Goal: Task Accomplishment & Management: Manage account settings

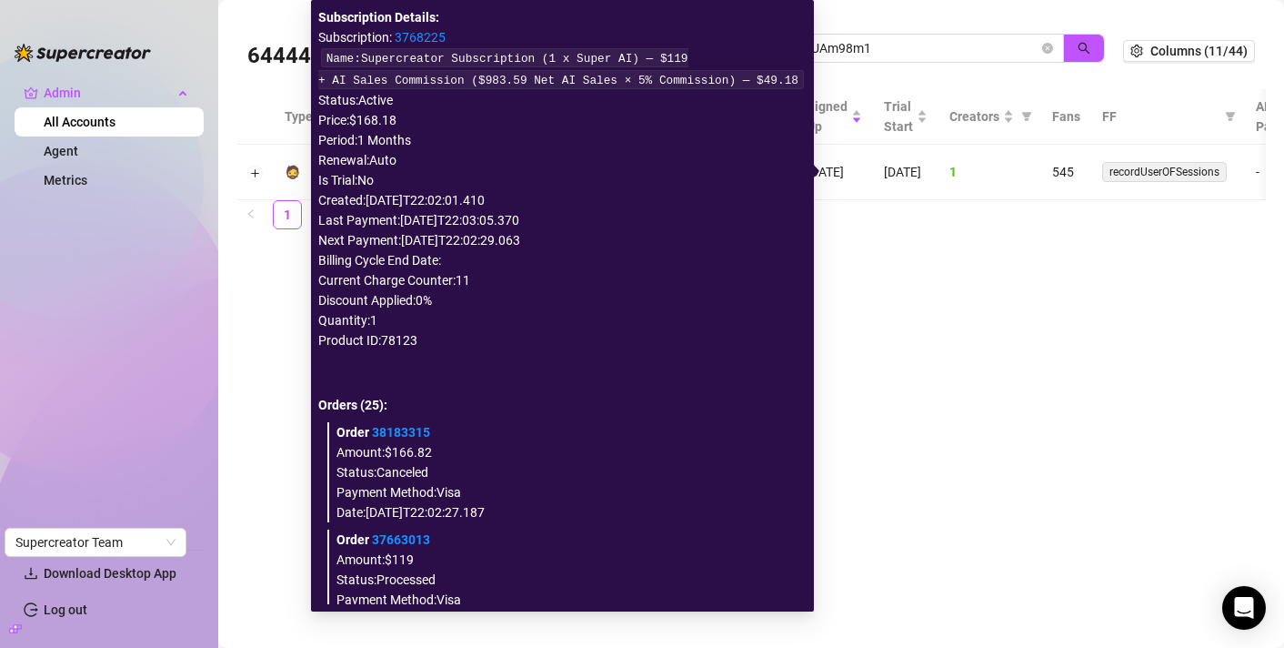
click at [785, 173] on icon "info-circle" at bounding box center [778, 172] width 13 height 13
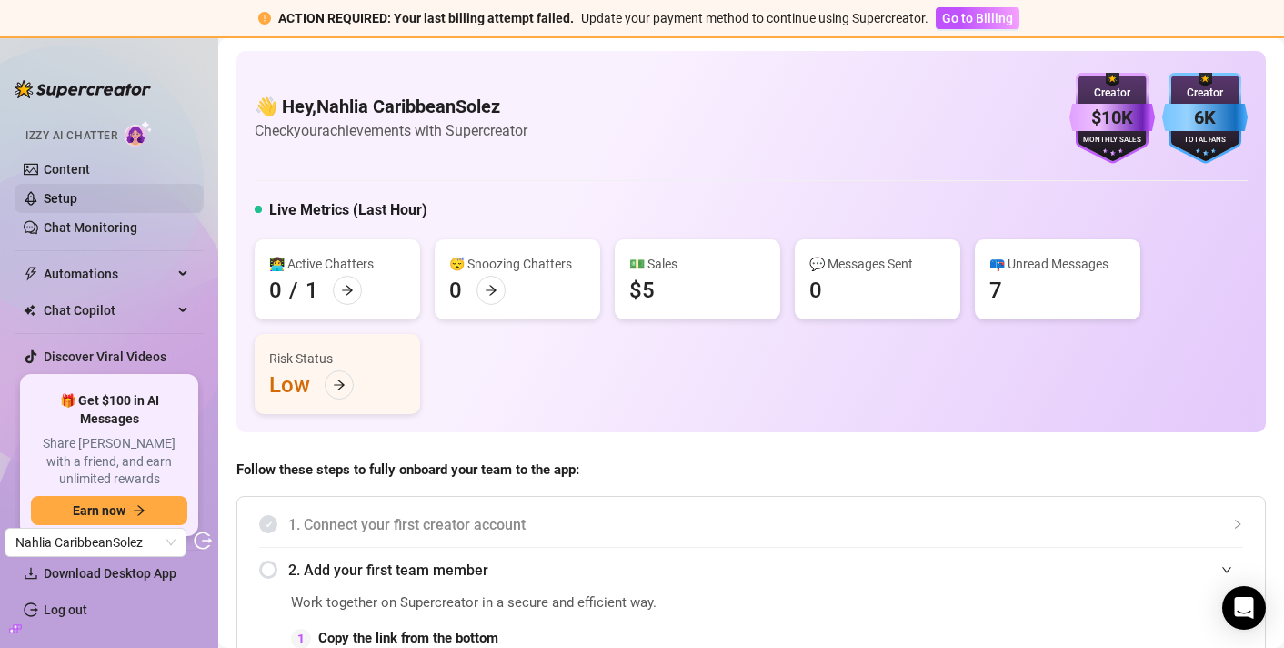
scroll to position [150, 0]
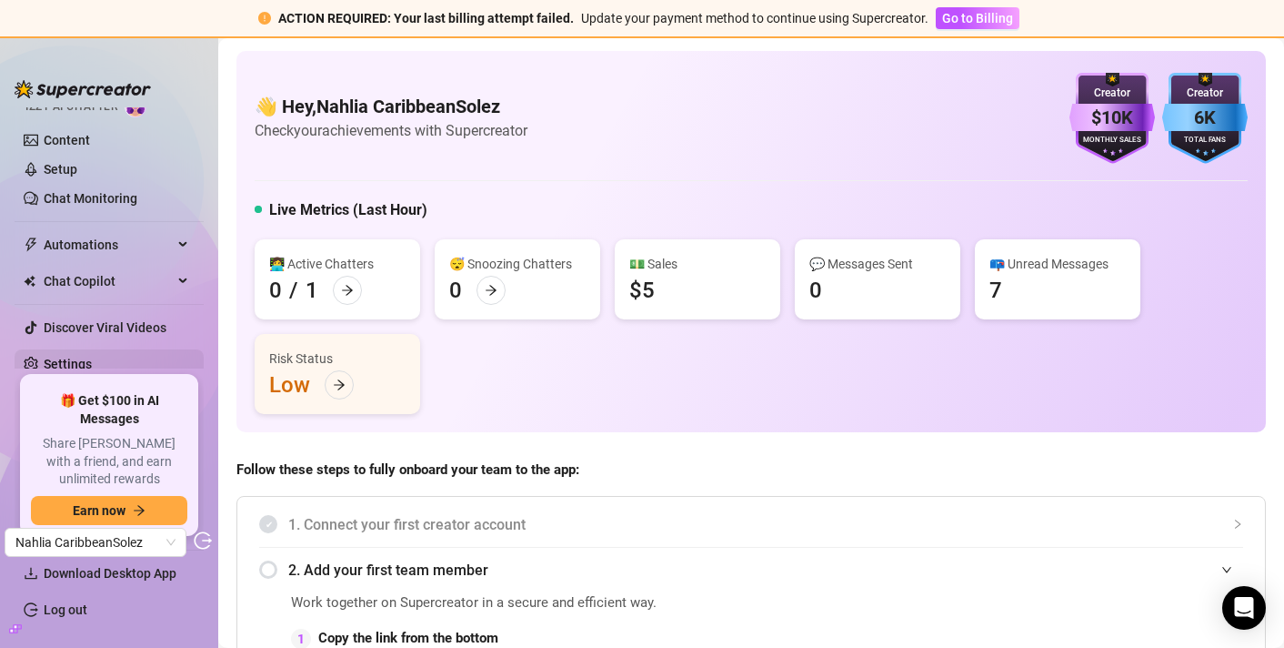
click at [80, 357] on link "Settings" at bounding box center [68, 364] width 48 height 15
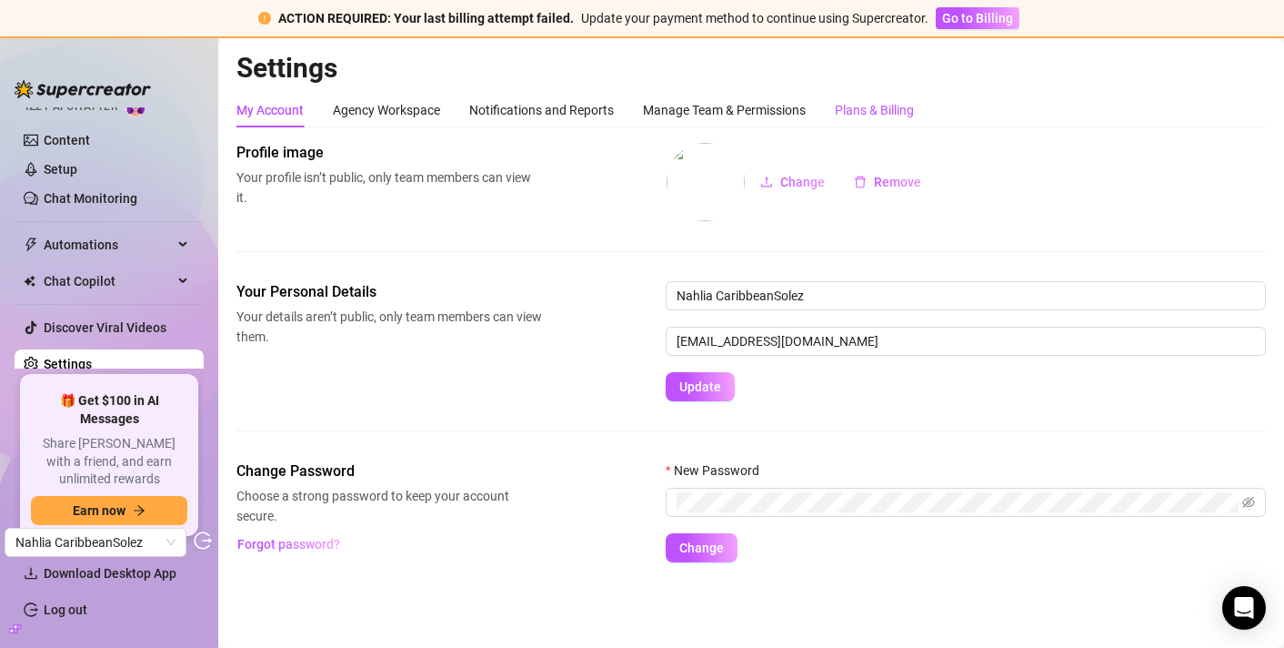
click at [894, 105] on div "Plans & Billing" at bounding box center [874, 110] width 79 height 20
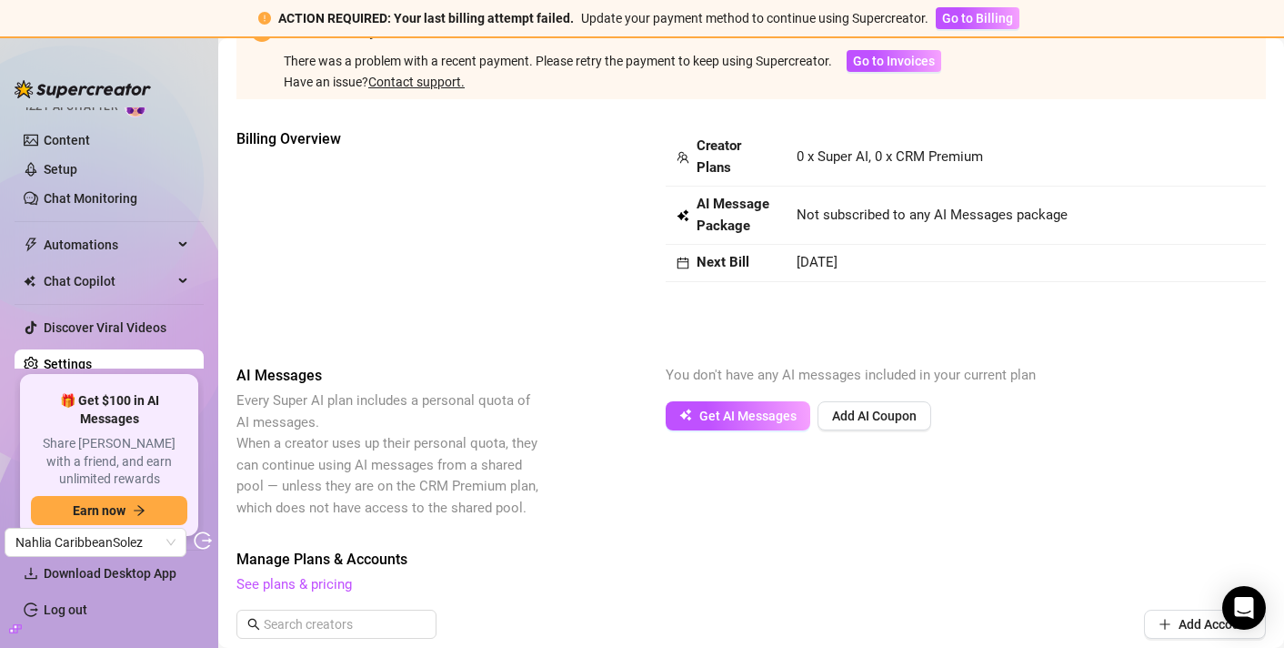
scroll to position [126, 0]
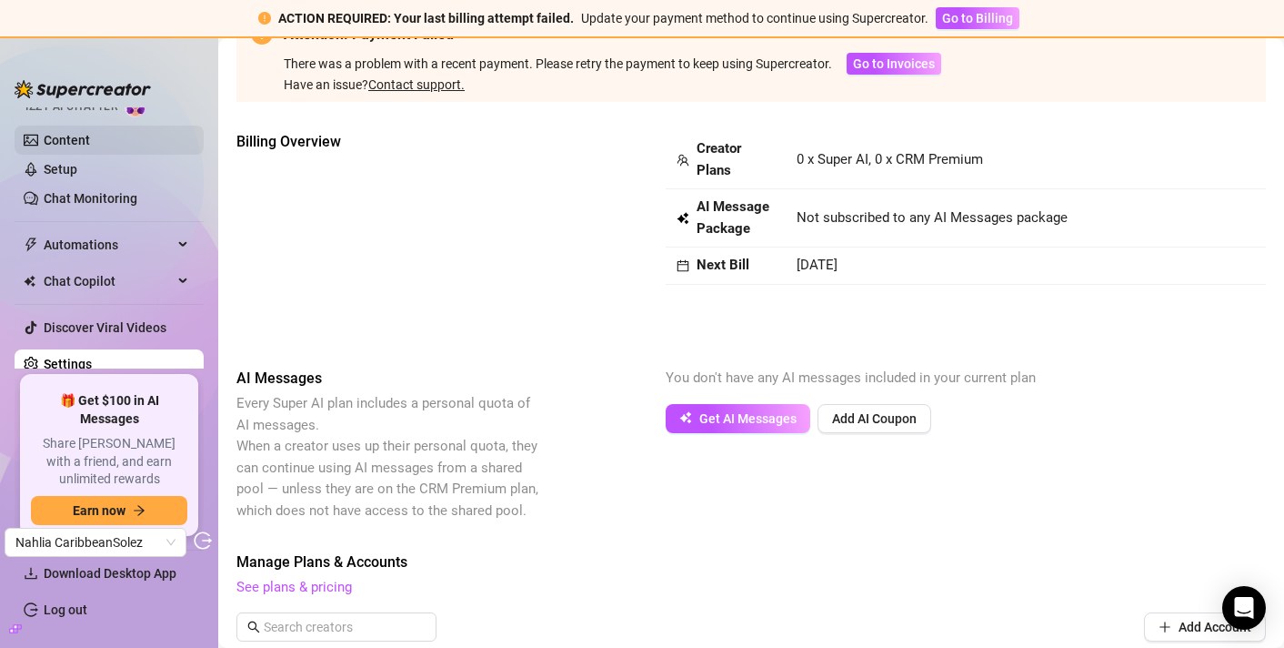
click at [90, 136] on link "Content" at bounding box center [67, 140] width 46 height 15
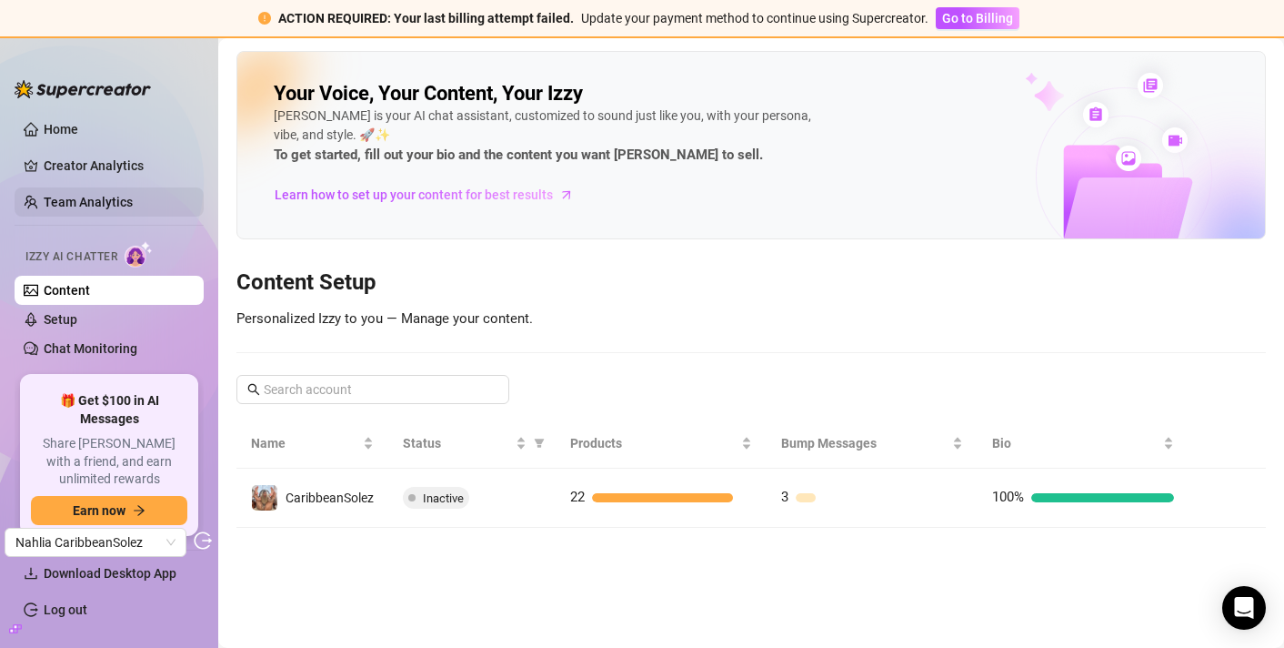
click at [115, 198] on link "Team Analytics" at bounding box center [88, 202] width 89 height 15
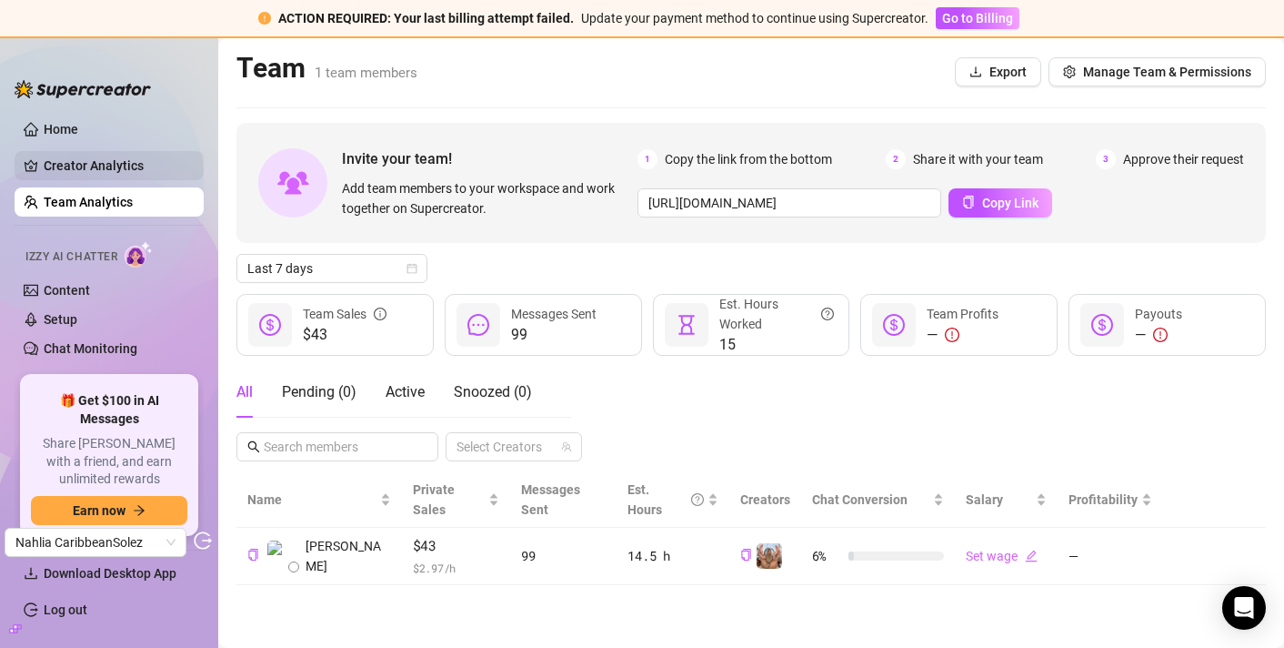
click at [123, 166] on link "Creator Analytics" at bounding box center [117, 165] width 146 height 29
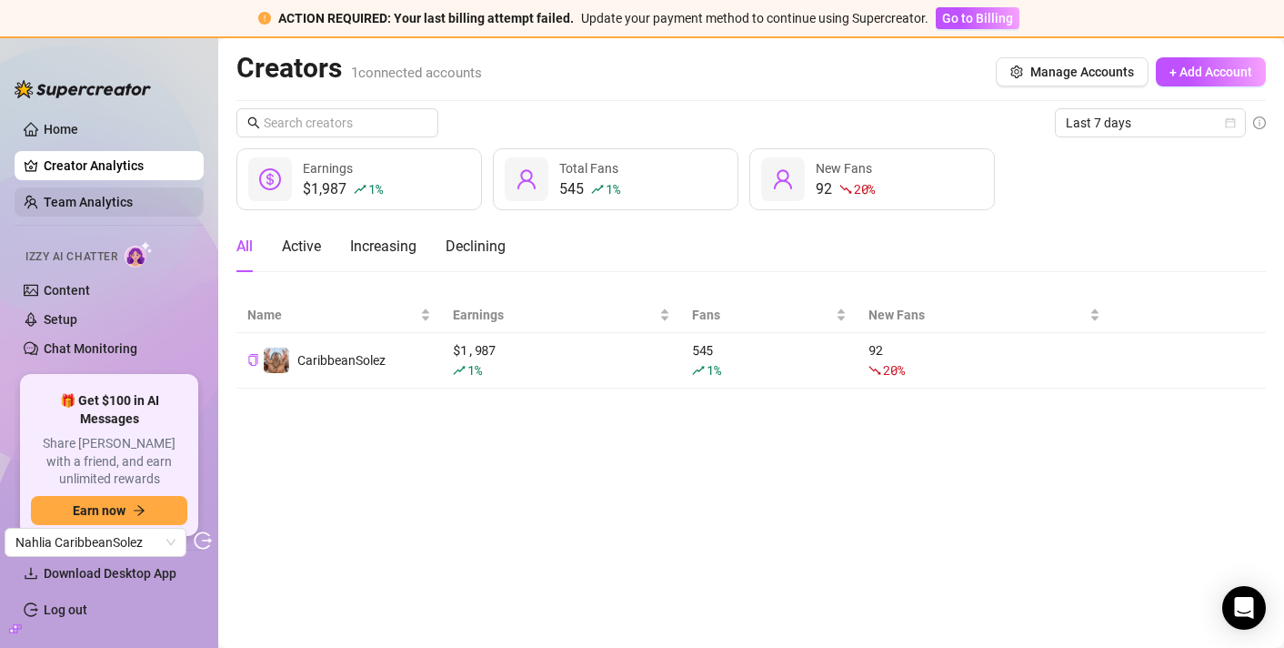
click at [115, 195] on link "Team Analytics" at bounding box center [88, 202] width 89 height 15
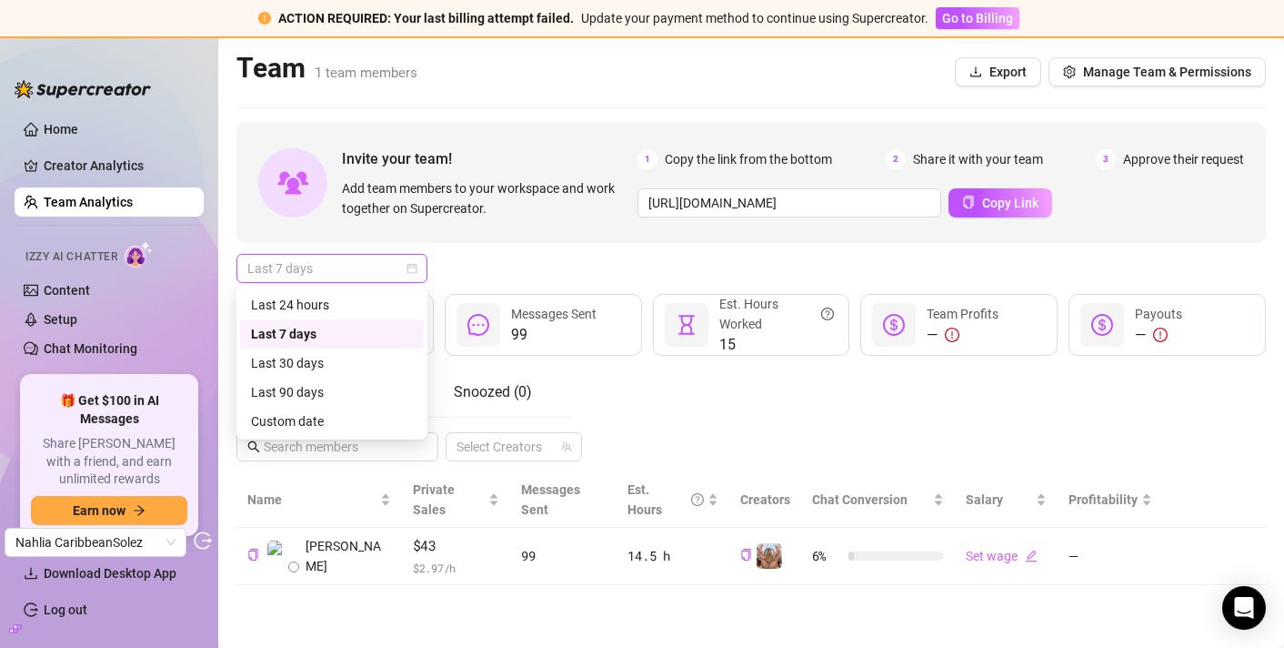
click at [418, 266] on div "Last 7 days" at bounding box center [331, 268] width 191 height 29
click at [313, 366] on div "Last 30 days" at bounding box center [332, 363] width 162 height 20
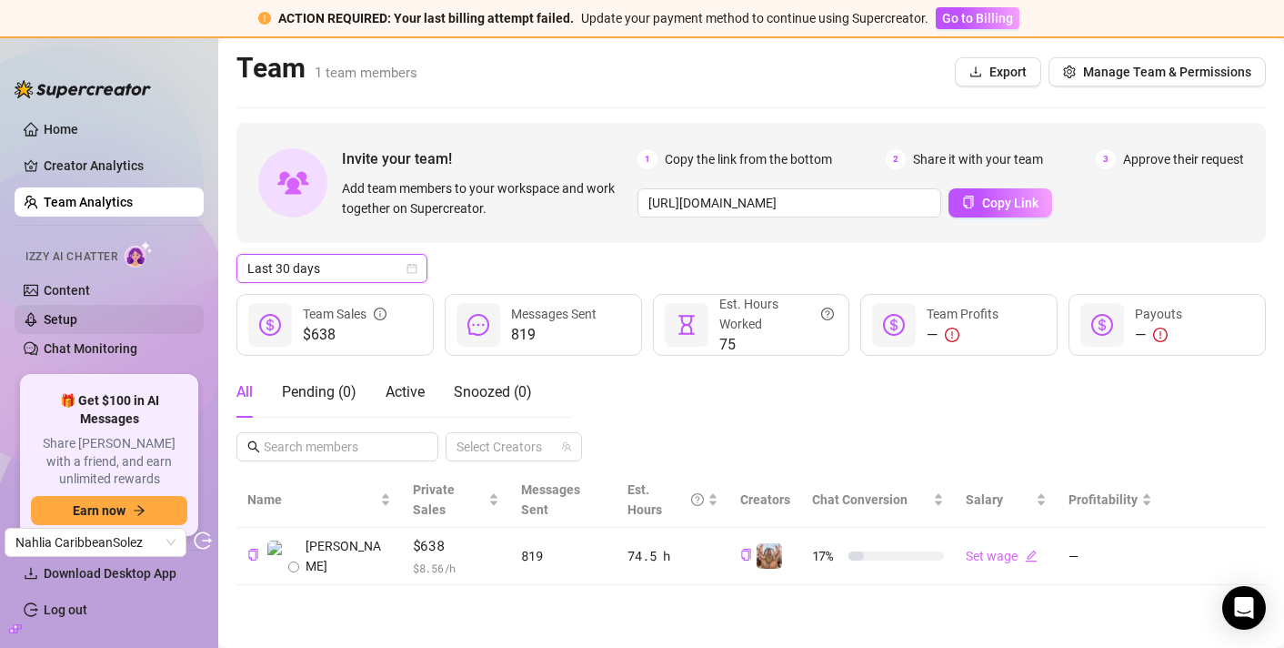
click at [77, 312] on link "Setup" at bounding box center [61, 319] width 34 height 15
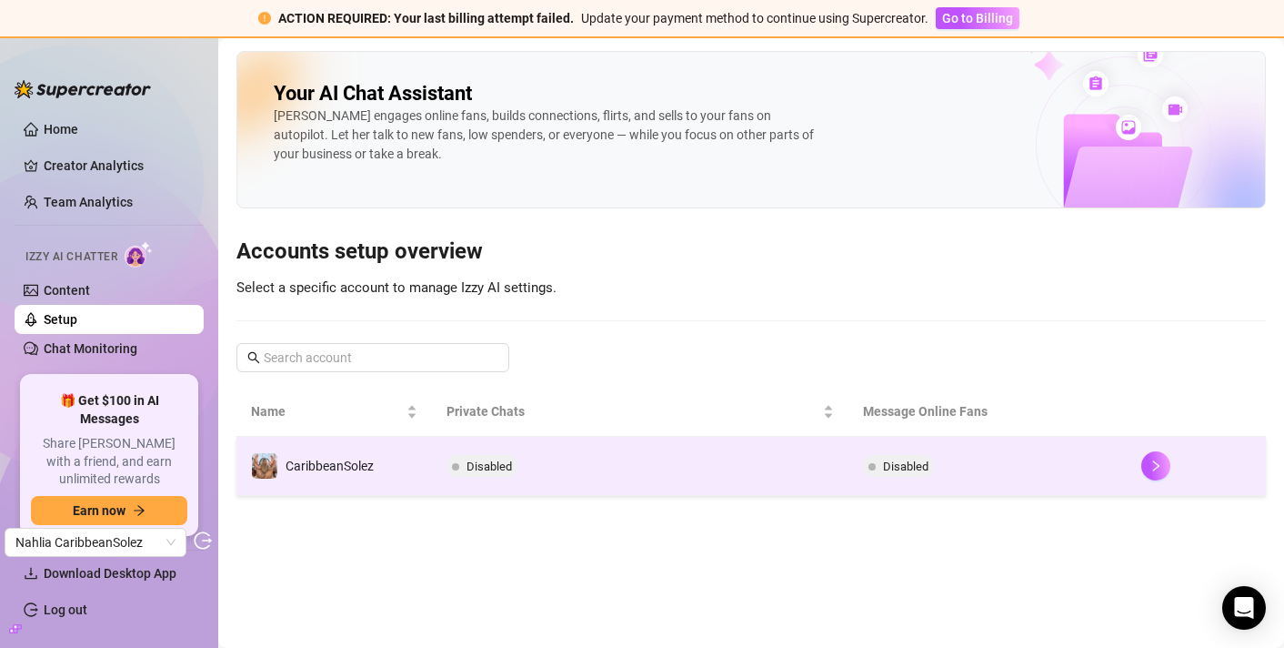
click at [1141, 469] on div at bounding box center [1196, 465] width 110 height 29
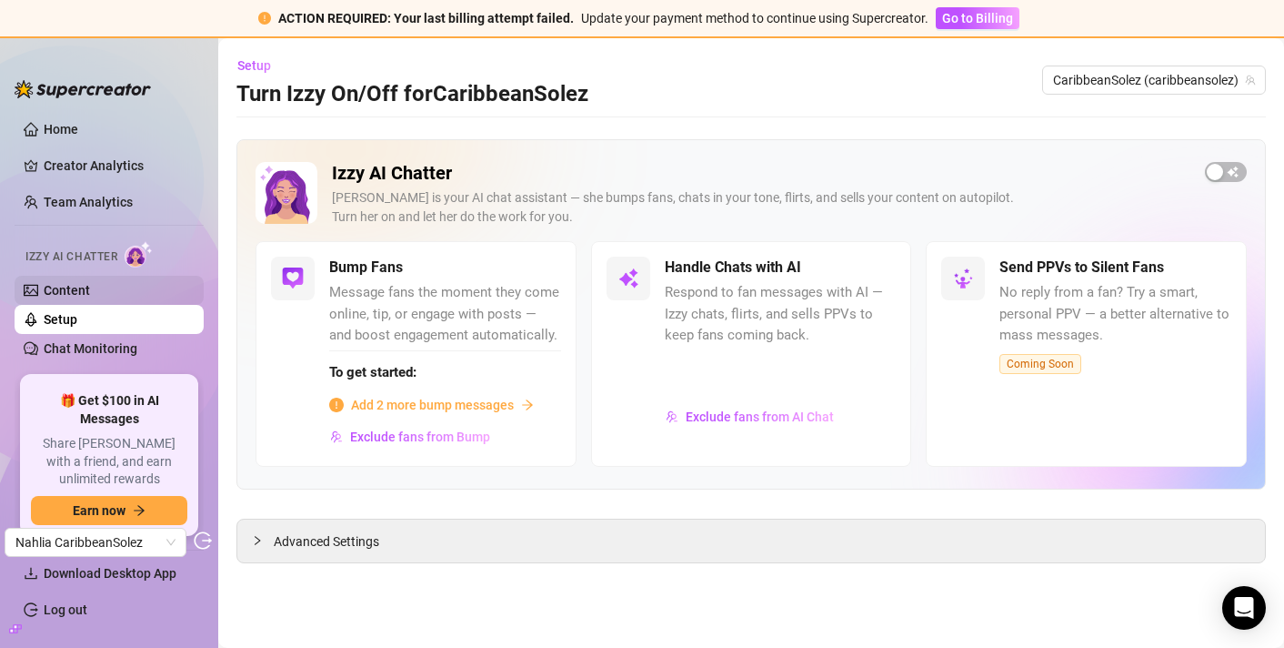
click at [88, 292] on link "Content" at bounding box center [67, 290] width 46 height 15
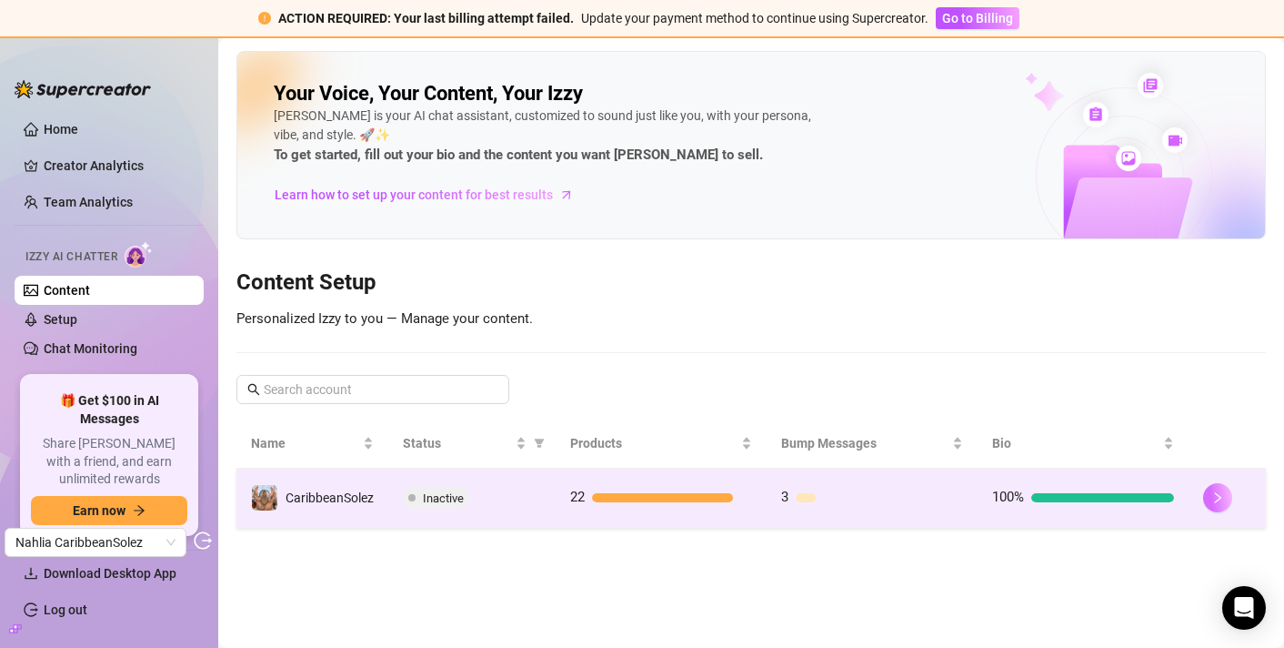
click at [1215, 499] on icon "right" at bounding box center [1217, 497] width 13 height 13
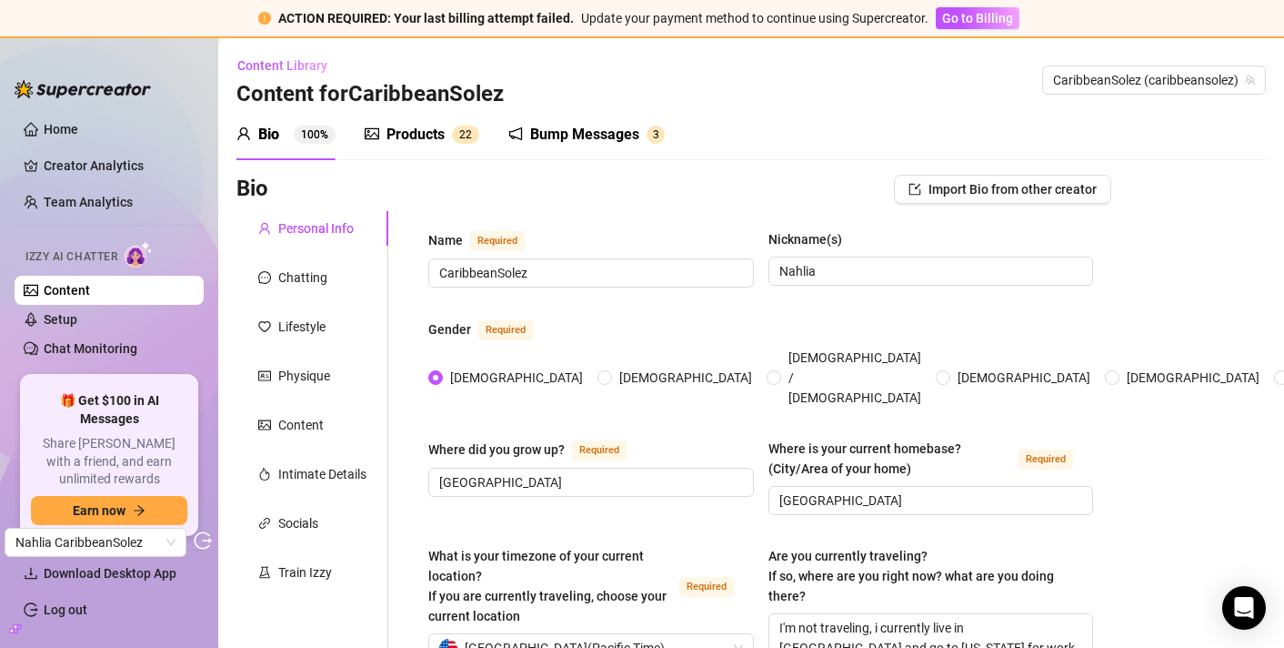
click at [618, 136] on div "Bump Messages" at bounding box center [584, 135] width 109 height 22
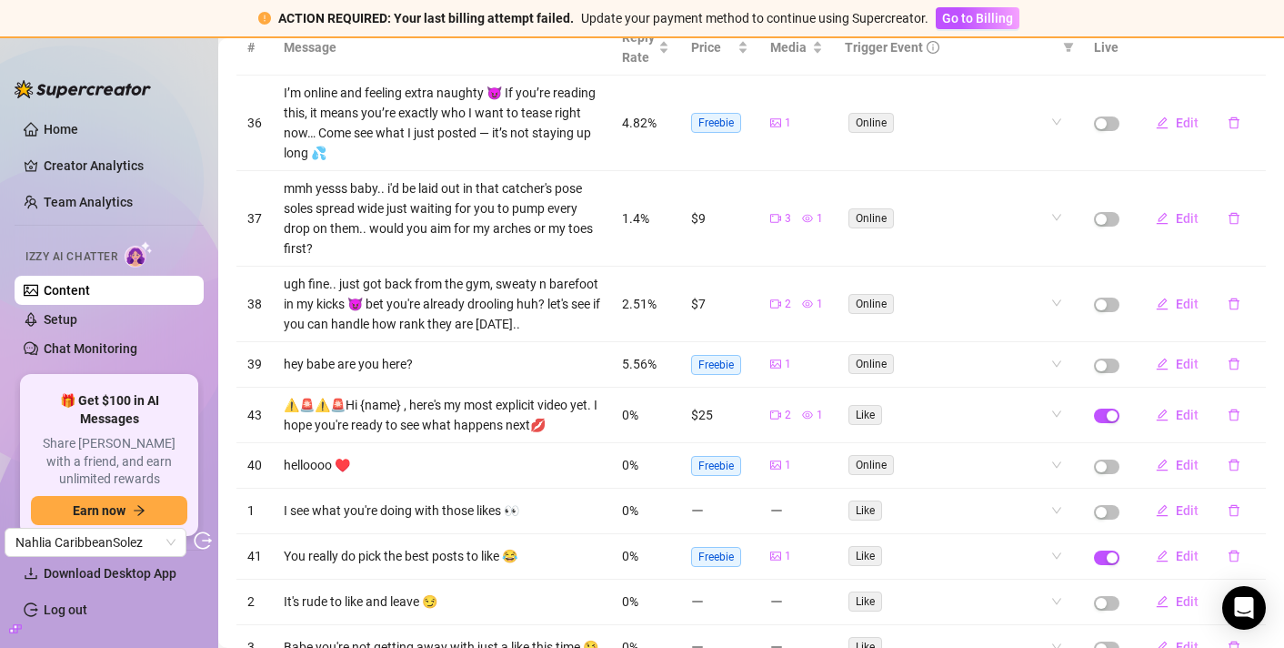
scroll to position [329, 0]
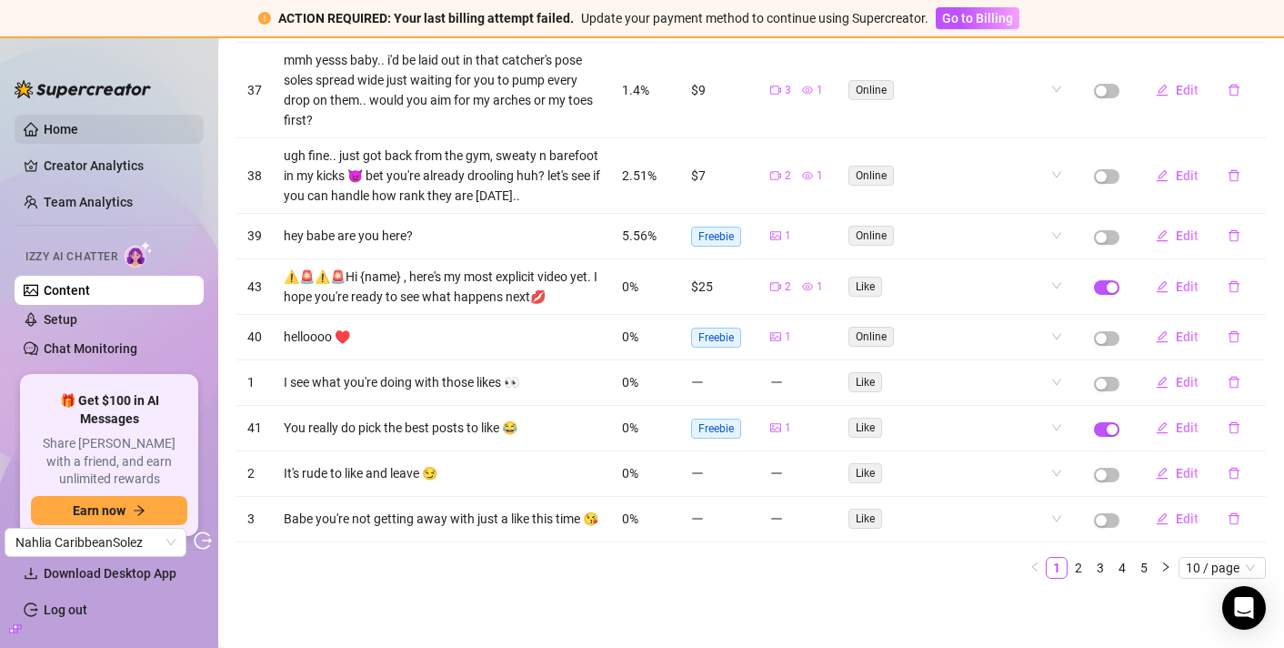
click at [65, 122] on link "Home" at bounding box center [61, 129] width 35 height 15
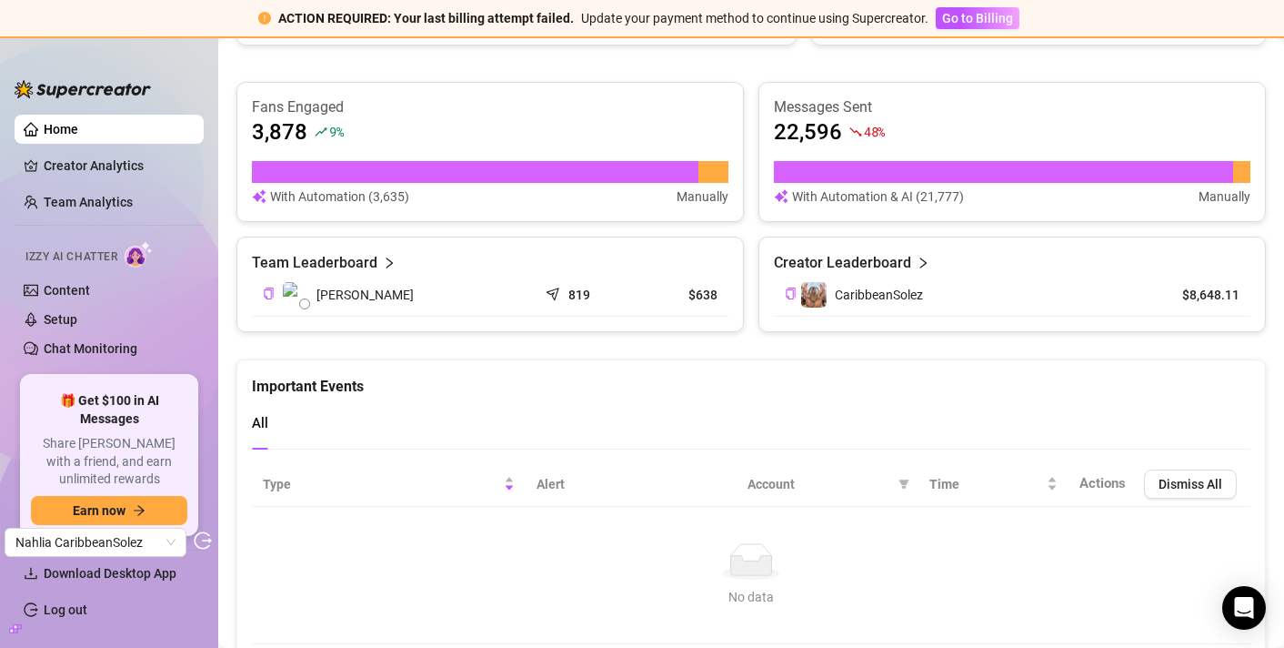
scroll to position [1157, 0]
